Goal: Task Accomplishment & Management: Manage account settings

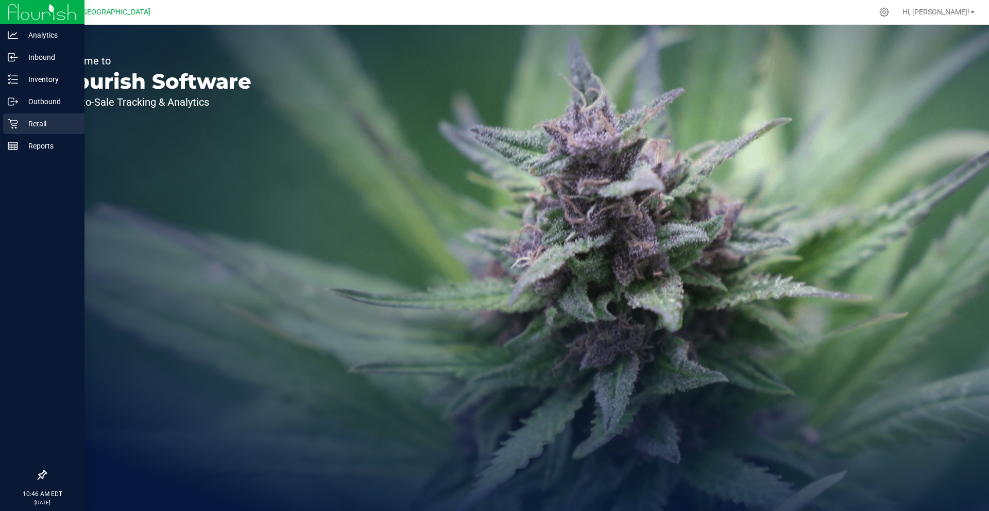
click at [42, 125] on p "Retail" at bounding box center [49, 124] width 62 height 12
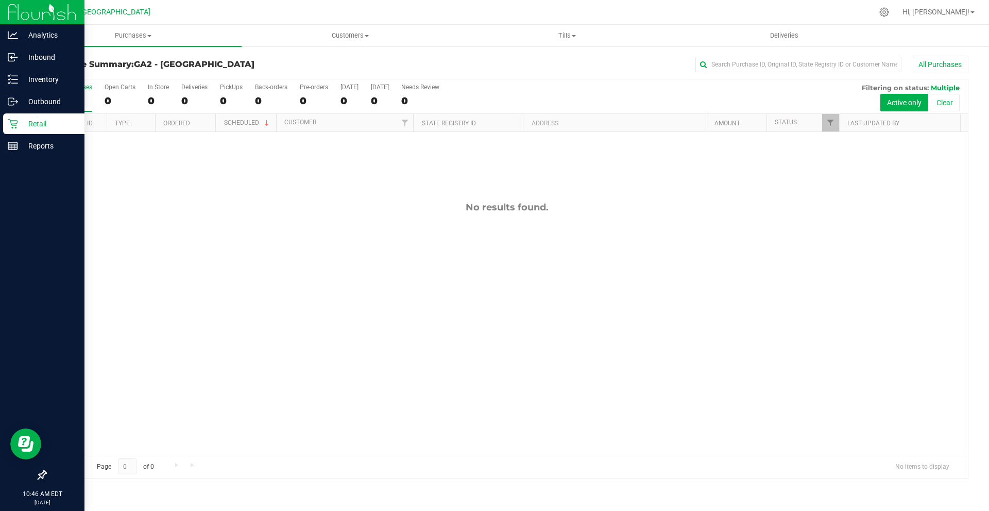
click at [48, 123] on p "Retail" at bounding box center [49, 124] width 62 height 12
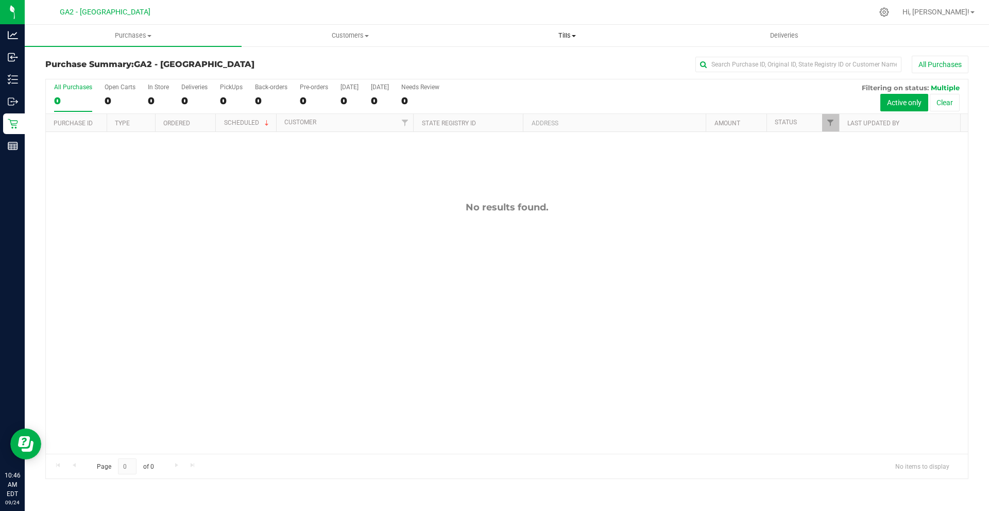
click at [559, 34] on span "Tills" at bounding box center [567, 35] width 216 height 9
click at [544, 62] on li "Manage tills" at bounding box center [567, 62] width 217 height 12
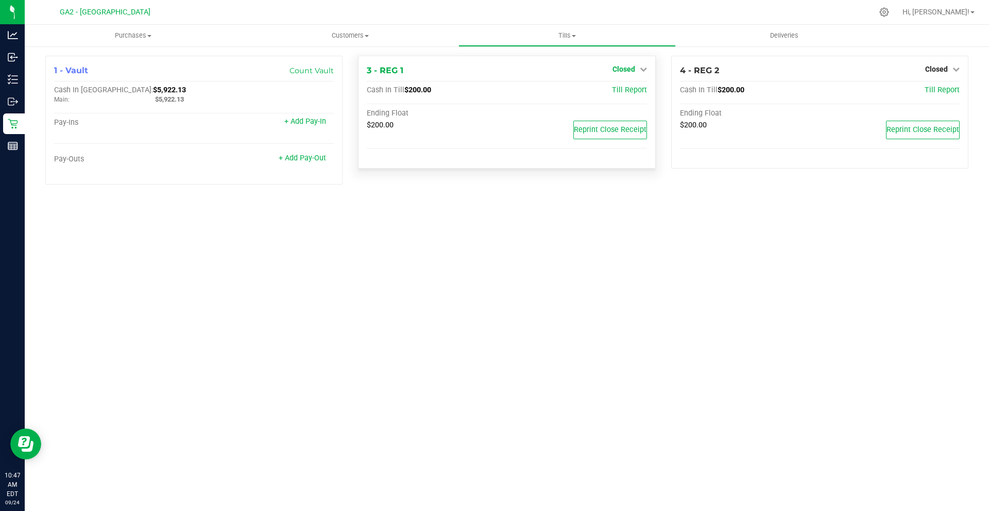
click at [633, 69] on span "Closed" at bounding box center [624, 69] width 23 height 8
click at [626, 105] on div "Open Till" at bounding box center [623, 92] width 77 height 30
click at [628, 92] on link "Open Till" at bounding box center [623, 91] width 27 height 8
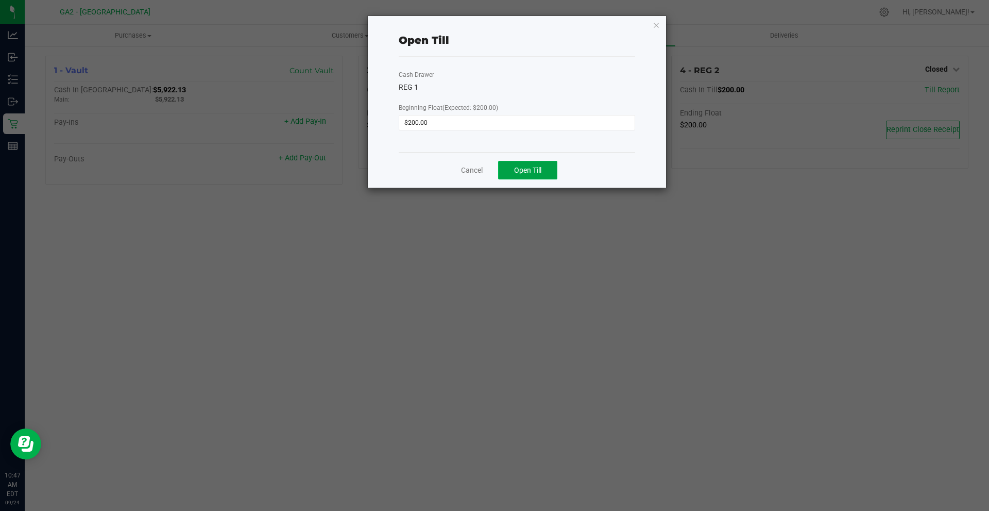
click at [531, 178] on button "Open Till" at bounding box center [527, 170] width 59 height 19
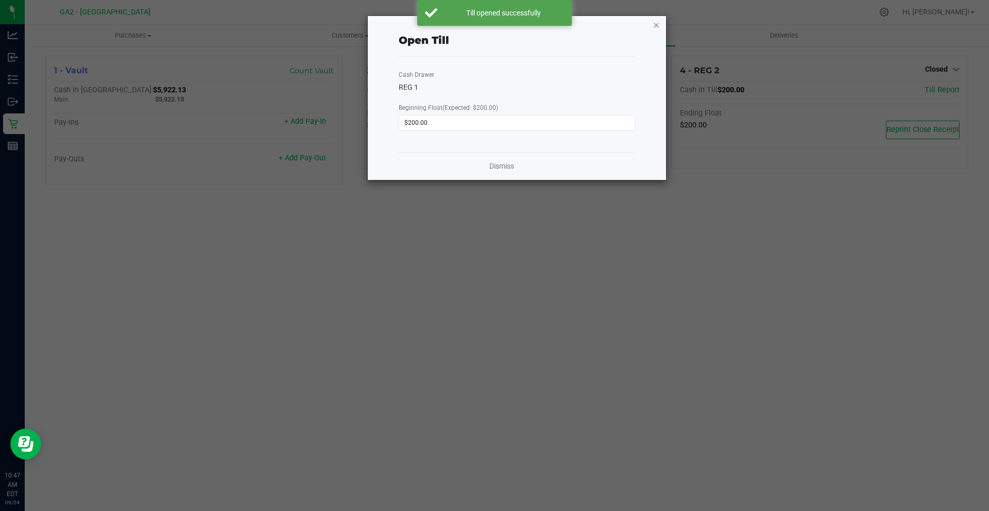
click at [655, 26] on icon "button" at bounding box center [656, 25] width 7 height 12
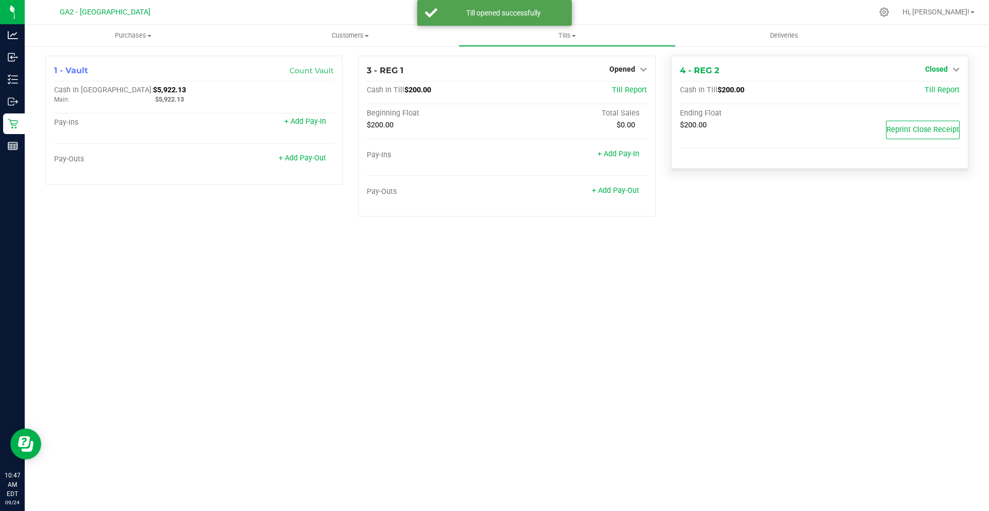
click at [946, 69] on span "Closed" at bounding box center [937, 69] width 23 height 8
click at [929, 91] on link "Open Till" at bounding box center [936, 91] width 27 height 8
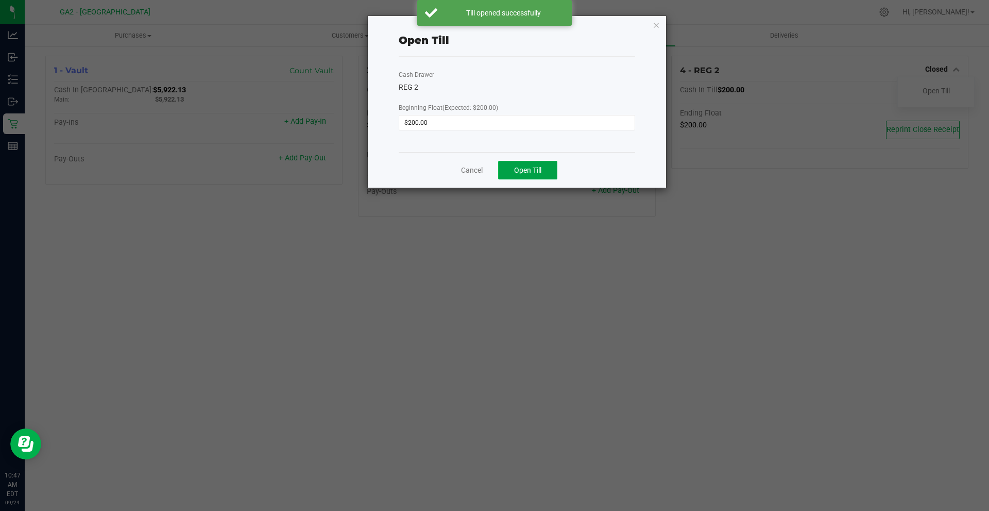
click at [535, 171] on span "Open Till" at bounding box center [527, 170] width 27 height 8
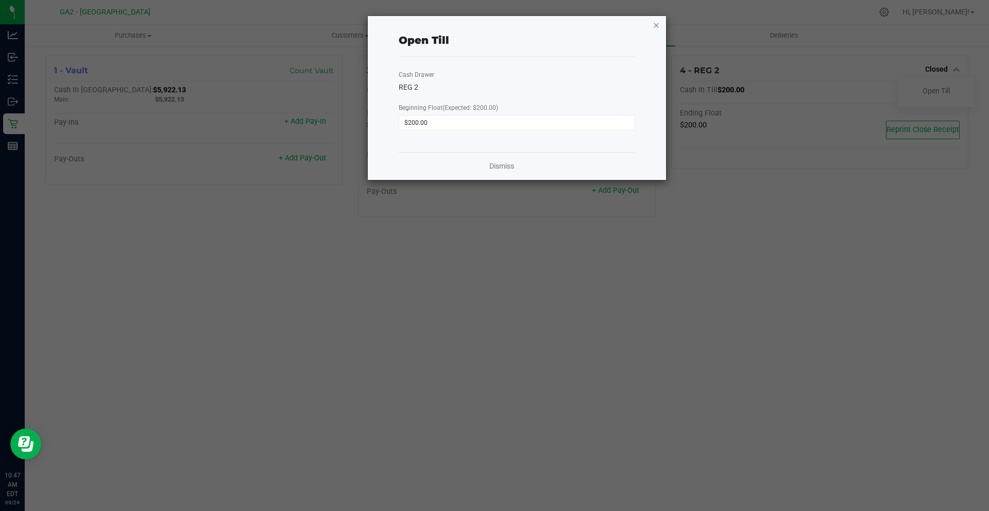
click at [655, 23] on icon "button" at bounding box center [656, 25] width 7 height 12
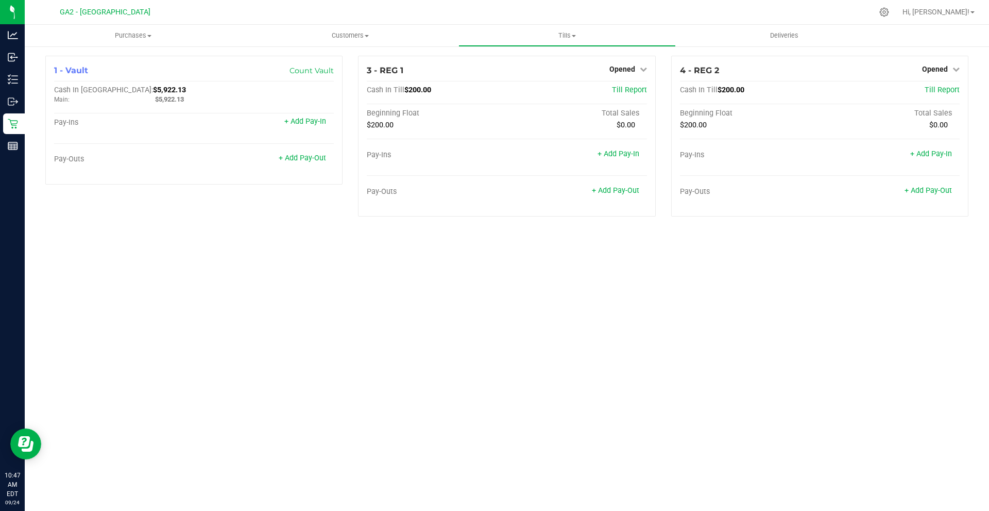
click at [757, 333] on div "Purchases Summary of purchases Fulfillment All purchases Customers All customer…" at bounding box center [507, 268] width 965 height 486
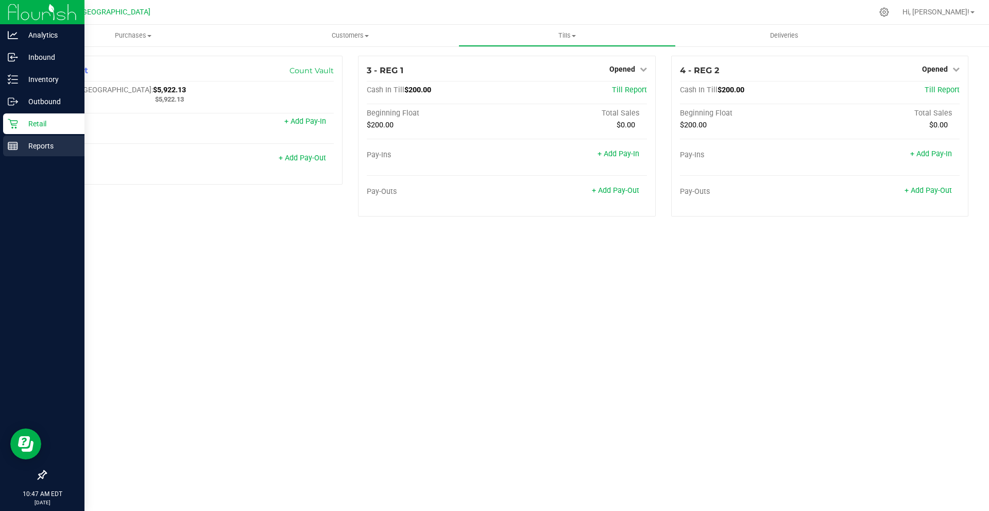
click at [29, 138] on div "Reports" at bounding box center [43, 146] width 81 height 21
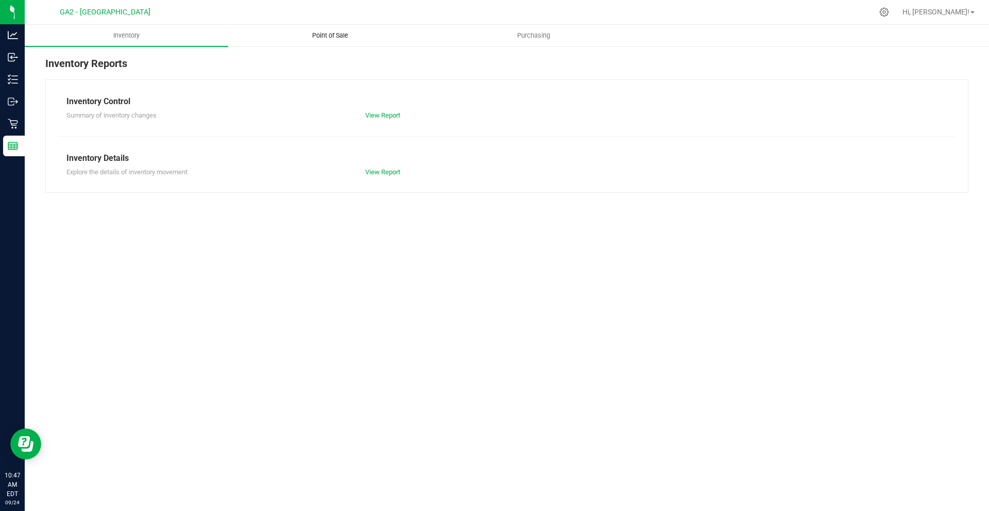
click at [335, 27] on uib-tab-heading "Point of Sale" at bounding box center [330, 35] width 203 height 21
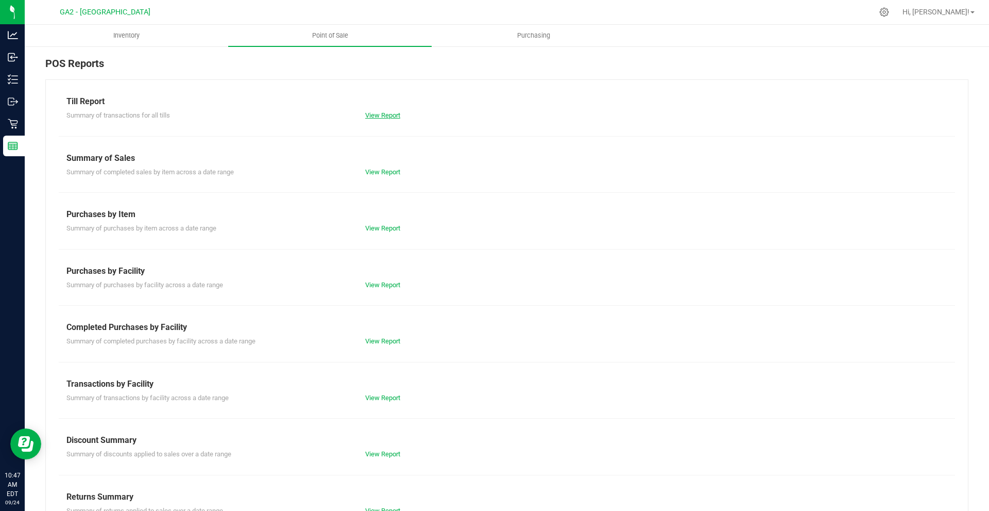
click at [396, 117] on link "View Report" at bounding box center [382, 115] width 35 height 8
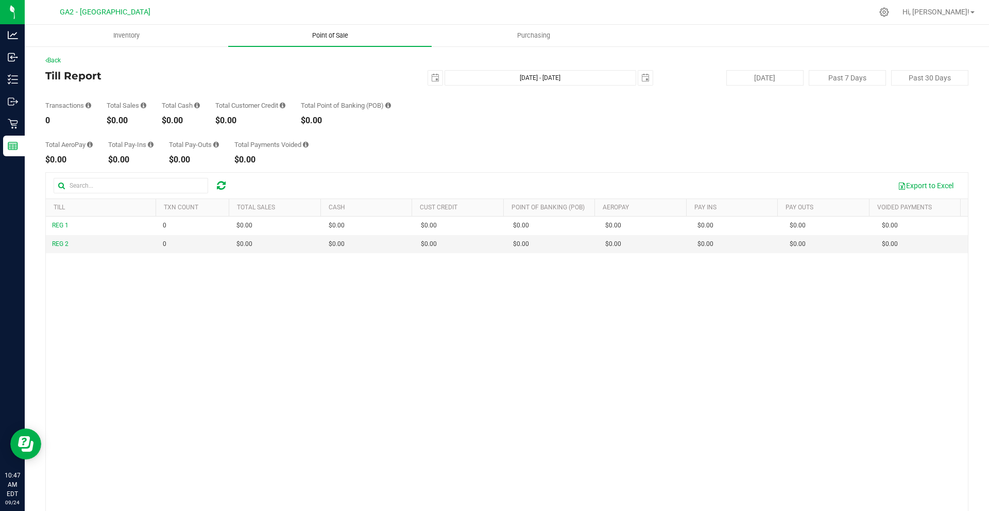
click at [333, 40] on uib-tab-heading "Point of Sale" at bounding box center [330, 36] width 204 height 22
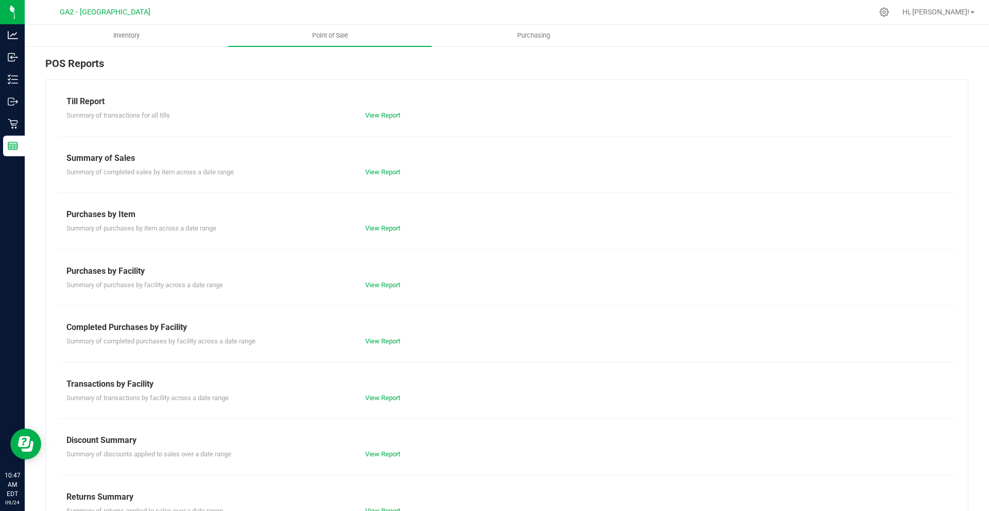
click at [367, 167] on div "View Report" at bounding box center [507, 172] width 299 height 10
click at [377, 171] on link "View Report" at bounding box center [382, 172] width 35 height 8
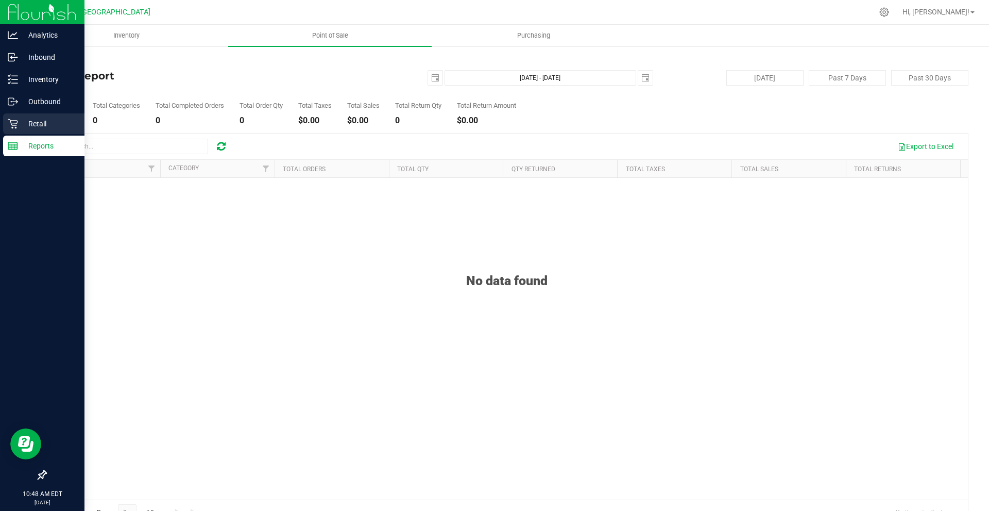
click at [16, 116] on div "Retail" at bounding box center [43, 123] width 81 height 21
